Goal: Task Accomplishment & Management: Manage account settings

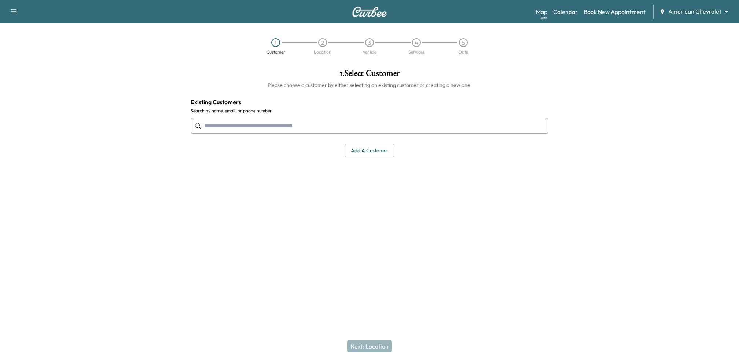
click at [692, 11] on body "Support Log Out Map Beta Calendar Book New Appointment American Chevrolet *****…" at bounding box center [369, 180] width 739 height 361
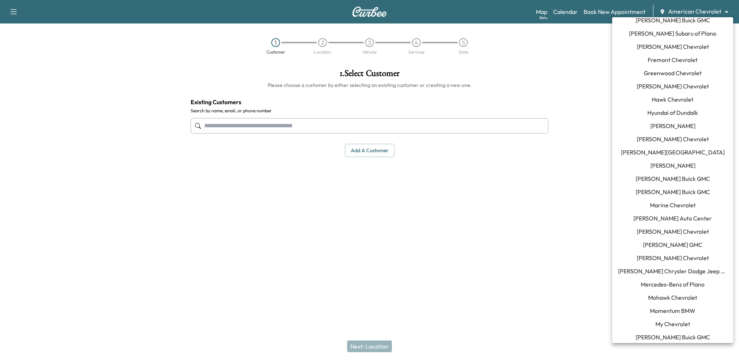
scroll to position [485, 0]
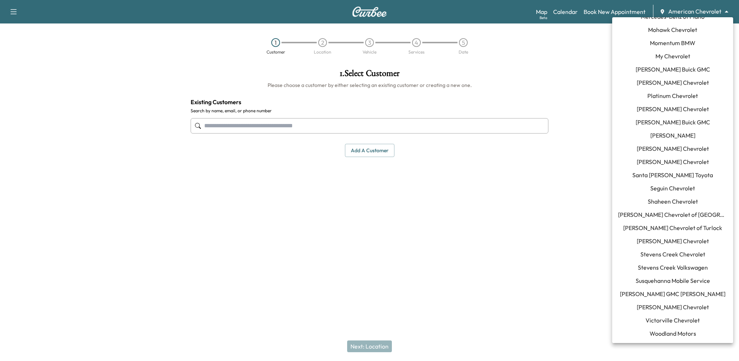
click at [664, 277] on span "Susquehanna Mobile Service" at bounding box center [672, 280] width 74 height 9
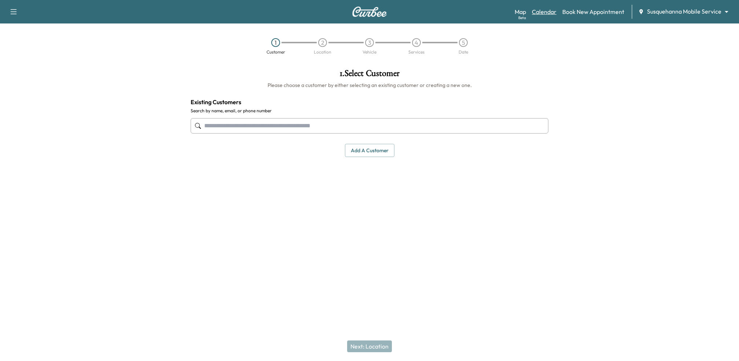
click at [552, 15] on link "Calendar" at bounding box center [544, 11] width 25 height 9
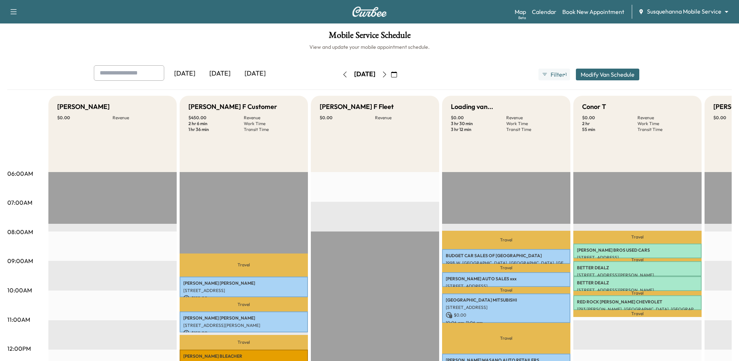
click at [387, 77] on icon "button" at bounding box center [385, 74] width 6 height 6
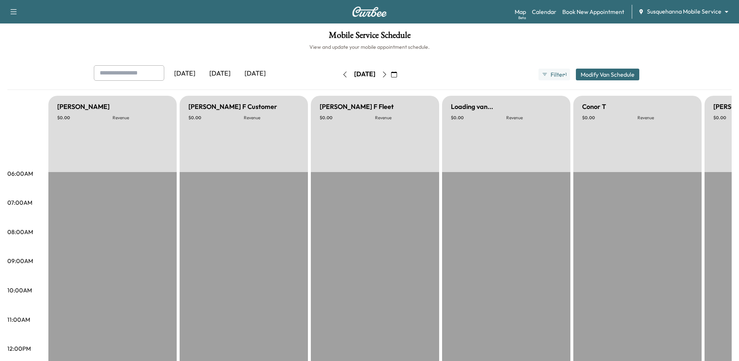
click at [387, 75] on icon "button" at bounding box center [385, 74] width 6 height 6
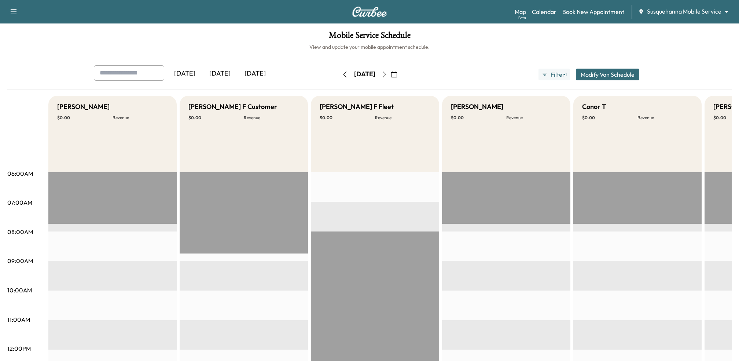
click at [222, 71] on div "[DATE]" at bounding box center [219, 73] width 35 height 17
